Goal: Transaction & Acquisition: Obtain resource

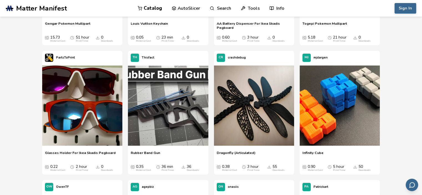
scroll to position [398, 0]
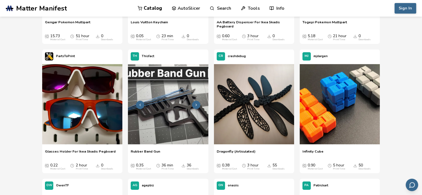
click at [180, 114] on img at bounding box center [168, 104] width 80 height 80
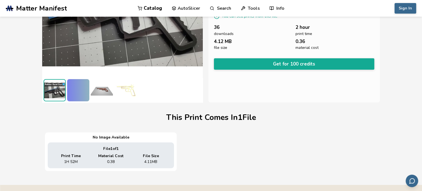
scroll to position [85, 0]
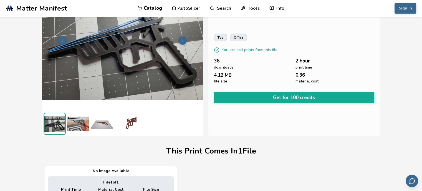
scroll to position [0, 0]
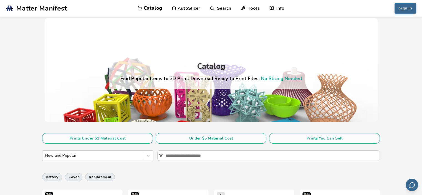
click at [222, 9] on link "Search" at bounding box center [220, 8] width 21 height 17
click at [208, 27] on input at bounding box center [211, 31] width 90 height 10
type input "*******"
click at [266, 30] on icon "submit" at bounding box center [266, 31] width 7 height 7
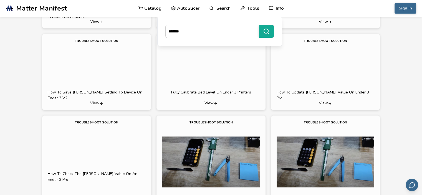
scroll to position [735, 0]
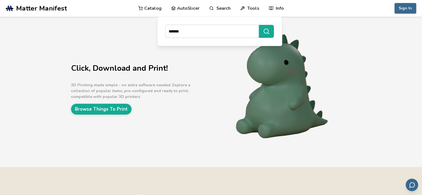
scroll to position [10, 0]
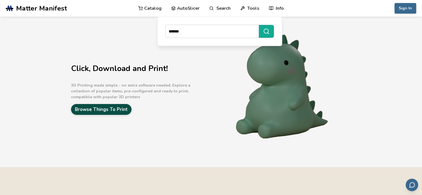
click at [109, 111] on link "Browse Things To Print" at bounding box center [101, 109] width 60 height 11
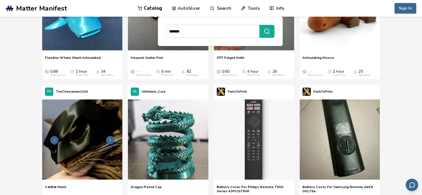
scroll to position [1010, 0]
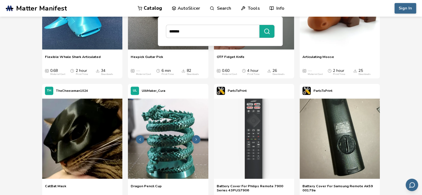
click at [178, 155] on img at bounding box center [168, 138] width 80 height 80
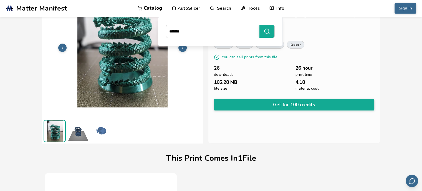
scroll to position [0, 2]
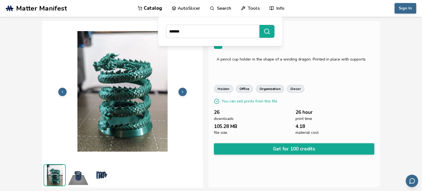
drag, startPoint x: 191, startPoint y: 33, endPoint x: 146, endPoint y: 27, distance: 45.7
click at [146, 27] on section ".cls-1, .cls-2, .cls-3 { stroke-width: 0px; } .cls-2 { fill: #1d1e56; } .cls-3 …" at bounding box center [211, 95] width 422 height 191
type input "******"
click at [265, 32] on icon "submit" at bounding box center [266, 31] width 7 height 7
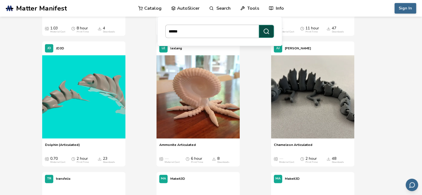
scroll to position [288, 0]
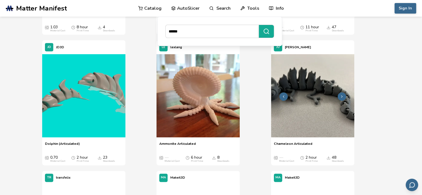
click at [328, 100] on img at bounding box center [312, 95] width 83 height 83
